Goal: Check status: Check status

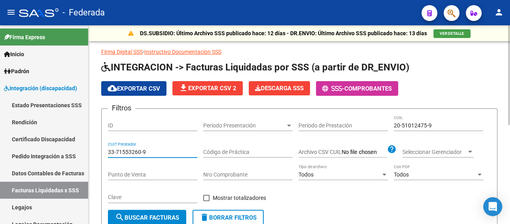
drag, startPoint x: 149, startPoint y: 149, endPoint x: 96, endPoint y: 149, distance: 53.0
click at [96, 149] on div "DS.SUBSIDIO: Último Archivo SSS publicado hace: 12 días - DR.ENVIO: Último Arch…" at bounding box center [300, 219] width 422 height 389
paste input "27-26476956-1"
type input "27-26476956-1"
drag, startPoint x: 437, startPoint y: 123, endPoint x: 378, endPoint y: 125, distance: 58.5
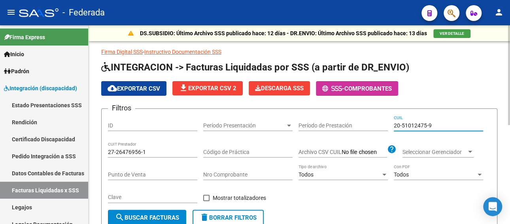
click at [378, 125] on div "Filtros ID Período Presentación Período Presentación Período de Prestación 20-5…" at bounding box center [299, 162] width 383 height 95
click at [169, 213] on button "search Buscar Facturas" at bounding box center [147, 218] width 78 height 16
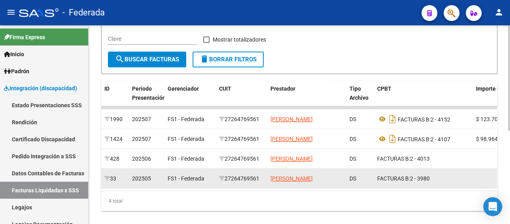
scroll to position [40, 0]
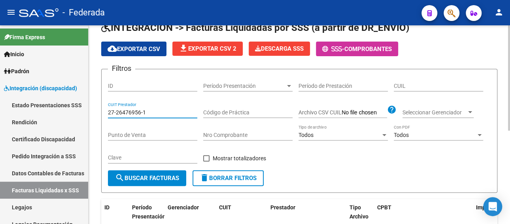
drag, startPoint x: 151, startPoint y: 113, endPoint x: 95, endPoint y: 114, distance: 57.0
click at [95, 114] on div "DS.SUBSIDIO: Último Archivo SSS publicado hace: 12 días - DR.ENVIO: Último Arch…" at bounding box center [300, 170] width 422 height 369
click at [419, 83] on input "CUIL" at bounding box center [438, 86] width 89 height 7
paste input "20-55656864-3"
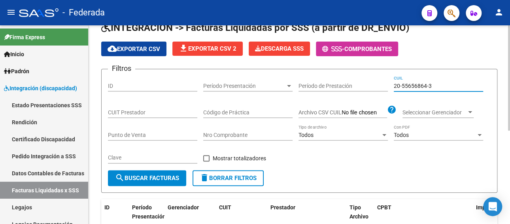
type input "20-55656864-3"
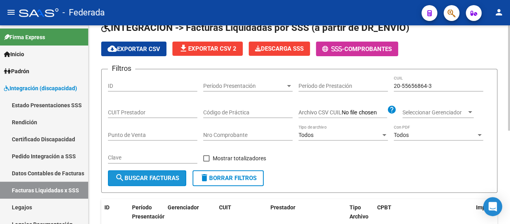
click at [169, 176] on span "search Buscar Facturas" at bounding box center [147, 177] width 64 height 7
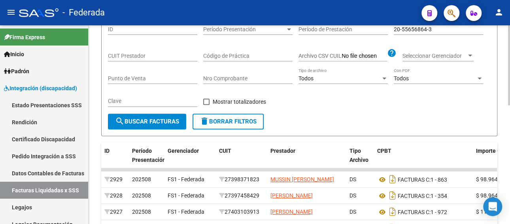
scroll to position [158, 0]
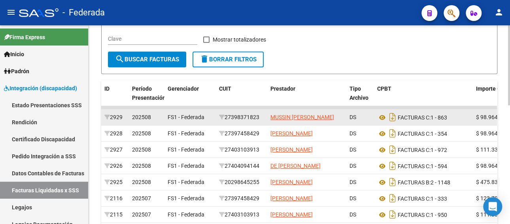
drag, startPoint x: 262, startPoint y: 118, endPoint x: 230, endPoint y: 119, distance: 32.0
click at [230, 119] on div "27398371823" at bounding box center [241, 117] width 45 height 9
copy div "27398371823"
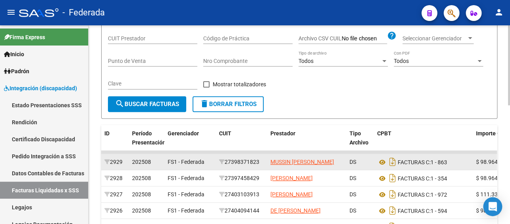
scroll to position [40, 0]
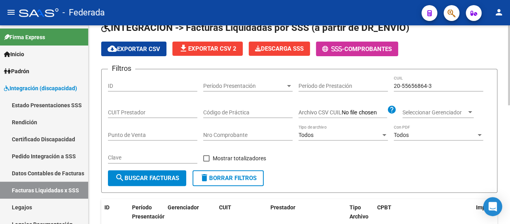
click at [155, 110] on input "CUIT Prestador" at bounding box center [152, 112] width 89 height 7
paste input "27-39837182-3"
type input "27-39837182-3"
click at [160, 179] on span "search Buscar Facturas" at bounding box center [147, 177] width 64 height 7
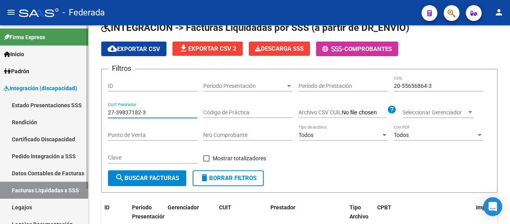
drag, startPoint x: 154, startPoint y: 113, endPoint x: 64, endPoint y: 108, distance: 90.3
click at [62, 110] on mat-sidenav-container "Firma Express Inicio Calendario SSS Instructivos Padrón Afiliados Empadronados …" at bounding box center [255, 124] width 510 height 199
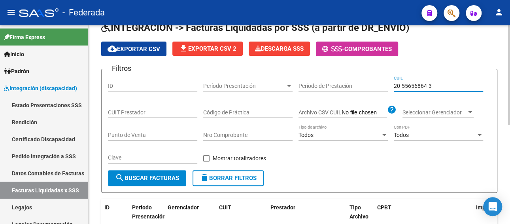
paste input
drag, startPoint x: 434, startPoint y: 83, endPoint x: 370, endPoint y: 84, distance: 64.1
click at [370, 84] on div "Filtros ID Período Presentación Período Presentación Período de Prestación 20-5…" at bounding box center [299, 123] width 383 height 95
type input "20-55656864-3"
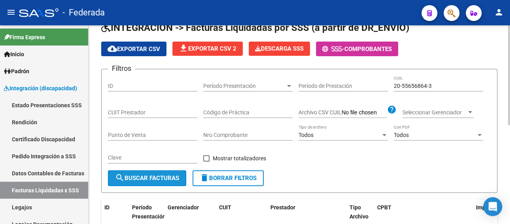
click at [151, 179] on span "search Buscar Facturas" at bounding box center [147, 177] width 64 height 7
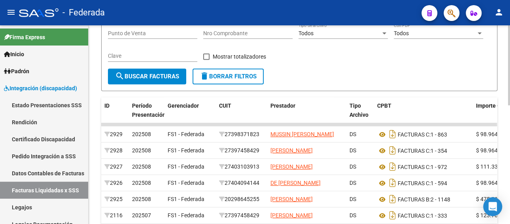
scroll to position [158, 0]
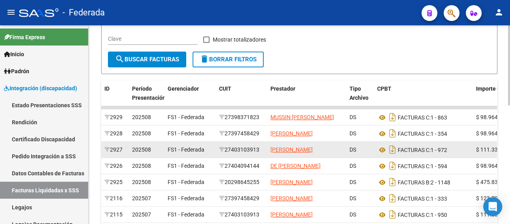
drag, startPoint x: 263, startPoint y: 157, endPoint x: 228, endPoint y: 160, distance: 34.5
click at [228, 154] on div "27403103913" at bounding box center [241, 149] width 45 height 9
copy div "27403103913"
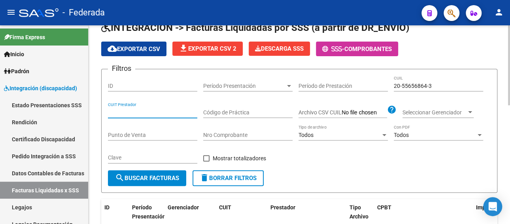
click at [165, 113] on input "CUIT Prestador" at bounding box center [152, 112] width 89 height 7
paste input "27-40310391-3"
type input "27-40310391-3"
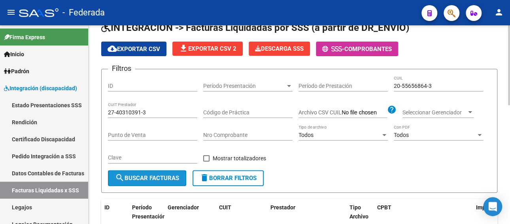
click at [163, 181] on span "search Buscar Facturas" at bounding box center [147, 177] width 64 height 7
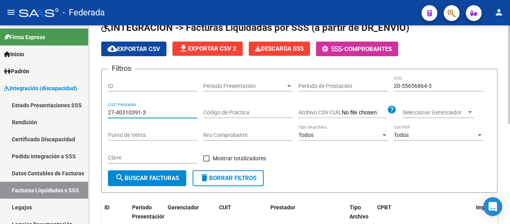
drag, startPoint x: 151, startPoint y: 111, endPoint x: 118, endPoint y: 98, distance: 35.0
click at [108, 110] on input "27-40310391-3" at bounding box center [152, 112] width 89 height 7
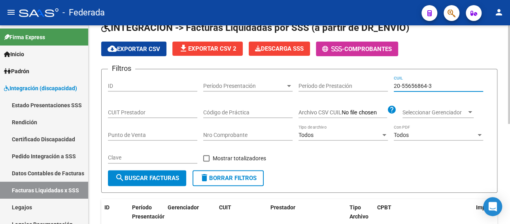
paste input "0867013-4"
drag, startPoint x: 433, startPoint y: 84, endPoint x: 386, endPoint y: 85, distance: 47.1
click at [386, 85] on div "Filtros ID Período Presentación Período Presentación Período de Prestación 20-5…" at bounding box center [299, 123] width 383 height 95
type input "20-50867013-4"
click at [144, 178] on span "search Buscar Facturas" at bounding box center [147, 177] width 64 height 7
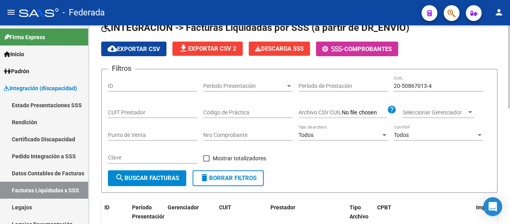
scroll to position [158, 0]
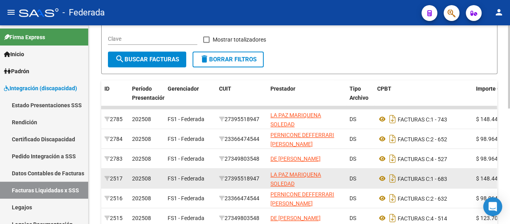
drag, startPoint x: 262, startPoint y: 178, endPoint x: 228, endPoint y: 179, distance: 34.0
click at [228, 179] on div "27395518947" at bounding box center [241, 178] width 45 height 9
copy div "27395518947"
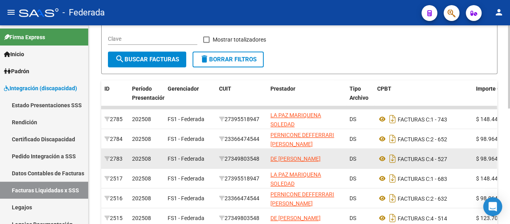
scroll to position [0, 0]
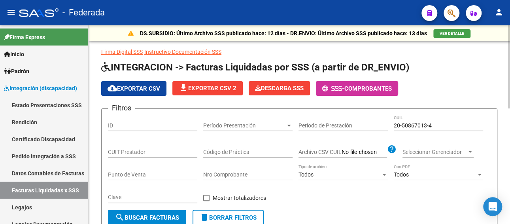
click at [140, 150] on input "CUIT Prestador" at bounding box center [152, 152] width 89 height 7
paste input "27-39551894-7"
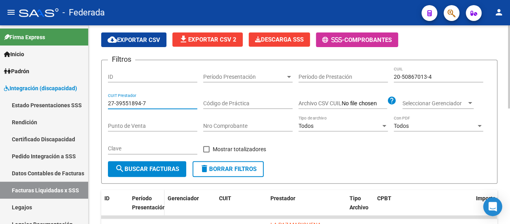
scroll to position [79, 0]
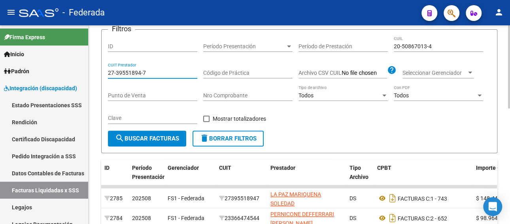
type input "27-39551894-7"
click at [141, 144] on button "search Buscar Facturas" at bounding box center [147, 138] width 78 height 16
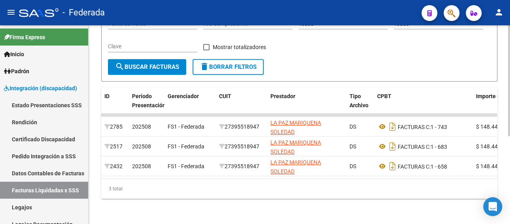
scroll to position [157, 0]
